Goal: Communication & Community: Ask a question

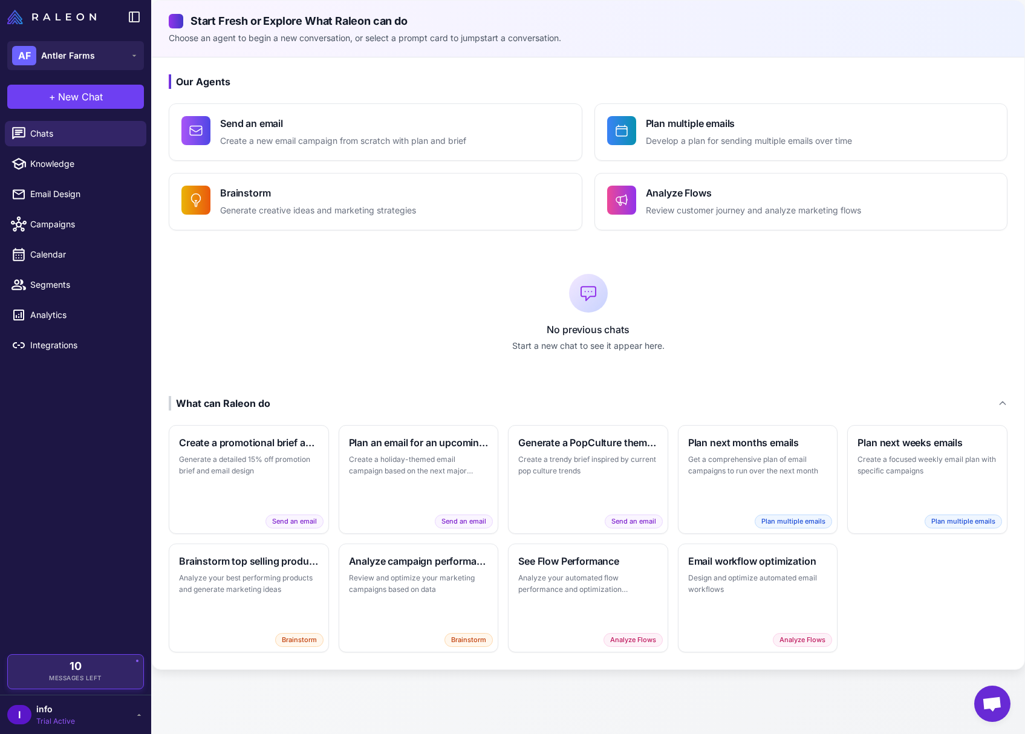
click at [94, 676] on span "Messages Left" at bounding box center [75, 678] width 53 height 9
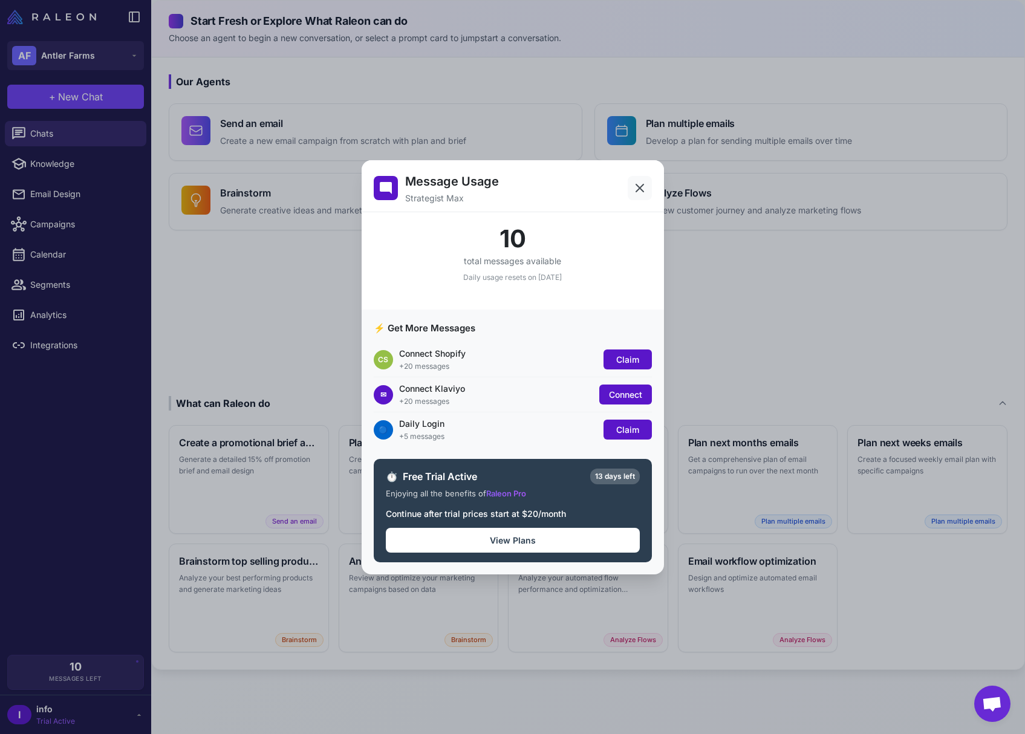
click at [638, 186] on icon at bounding box center [640, 188] width 15 height 15
